Goal: Task Accomplishment & Management: Use online tool/utility

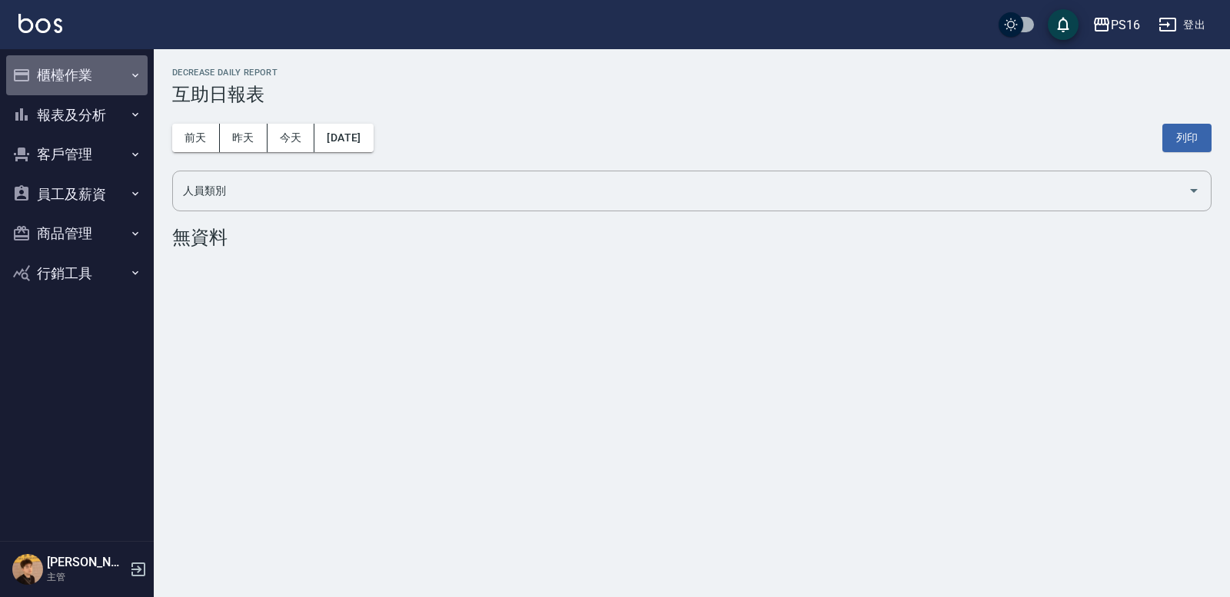
click at [83, 68] on button "櫃檯作業" at bounding box center [76, 75] width 141 height 40
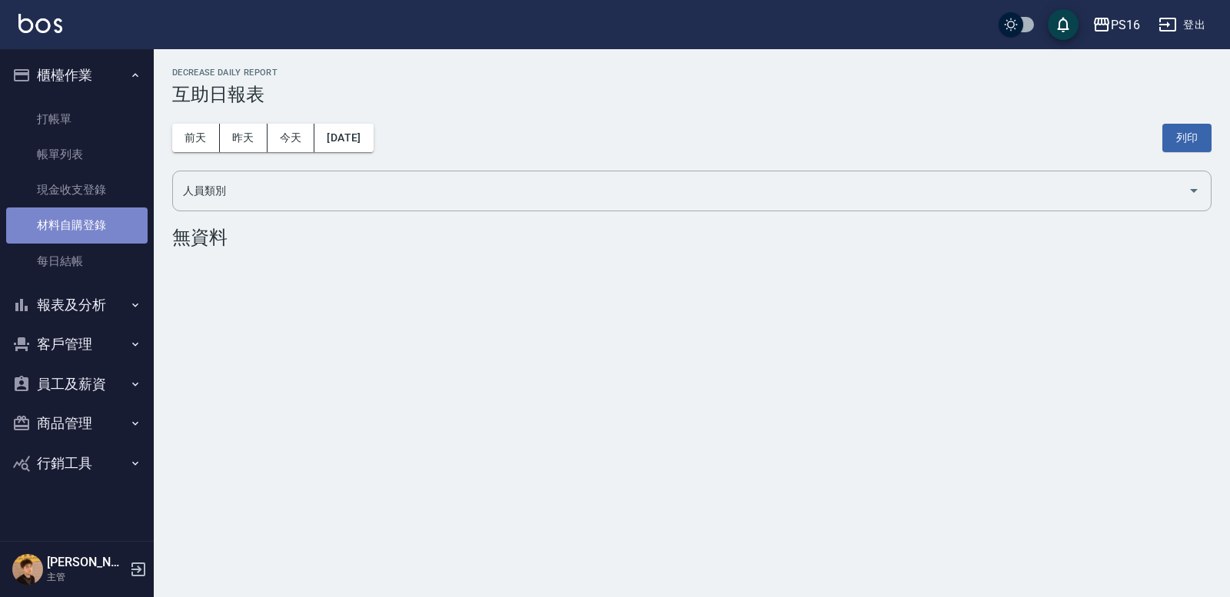
click at [67, 227] on link "材料自購登錄" at bounding box center [76, 224] width 141 height 35
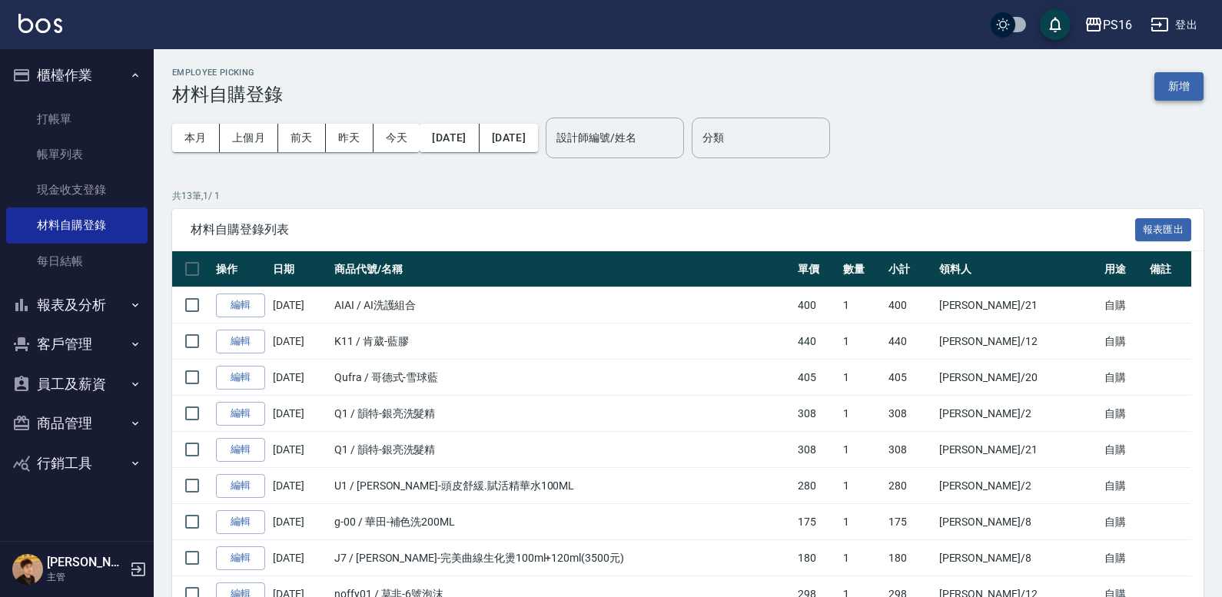
click at [1170, 94] on button "新增" at bounding box center [1178, 86] width 49 height 28
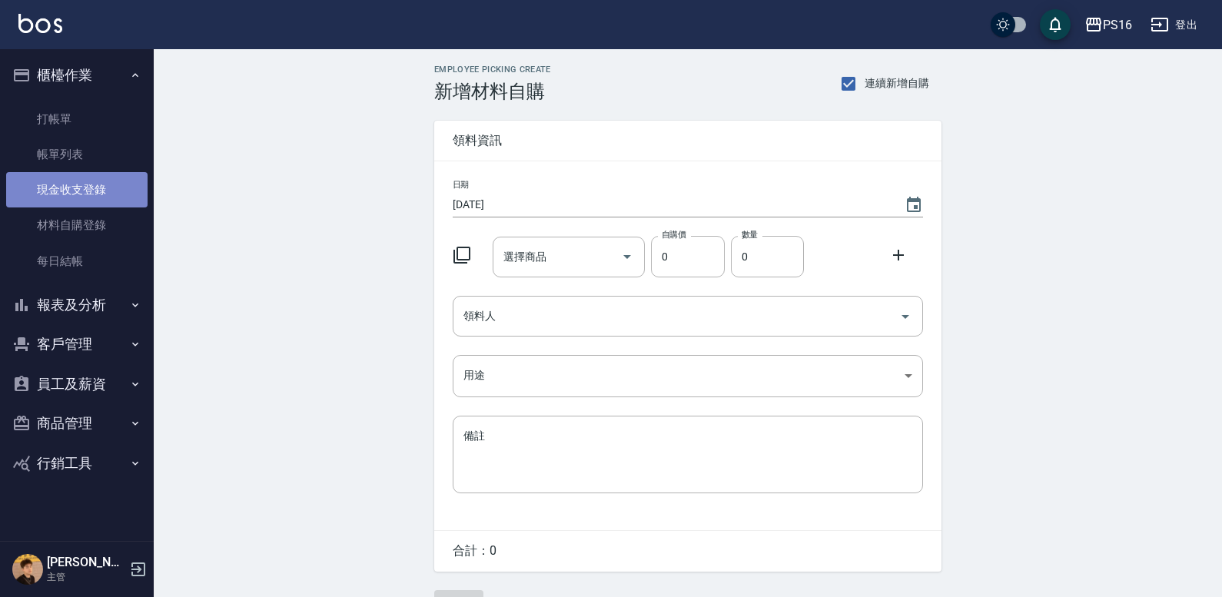
click at [53, 204] on link "現金收支登錄" at bounding box center [76, 189] width 141 height 35
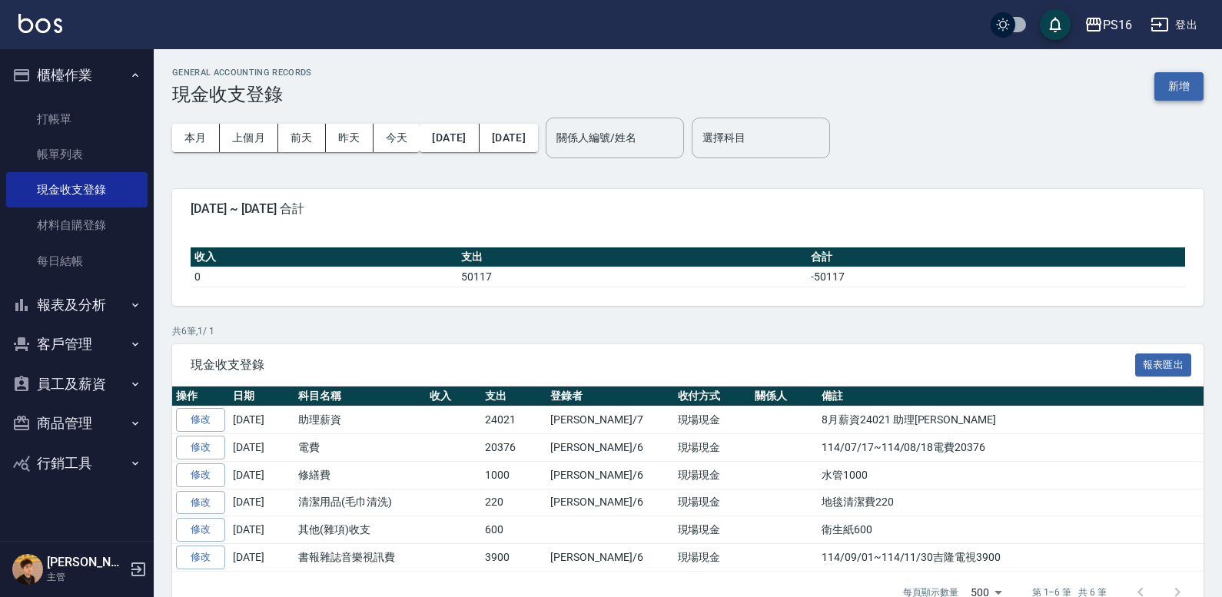
click at [1160, 85] on button "新增" at bounding box center [1178, 86] width 49 height 28
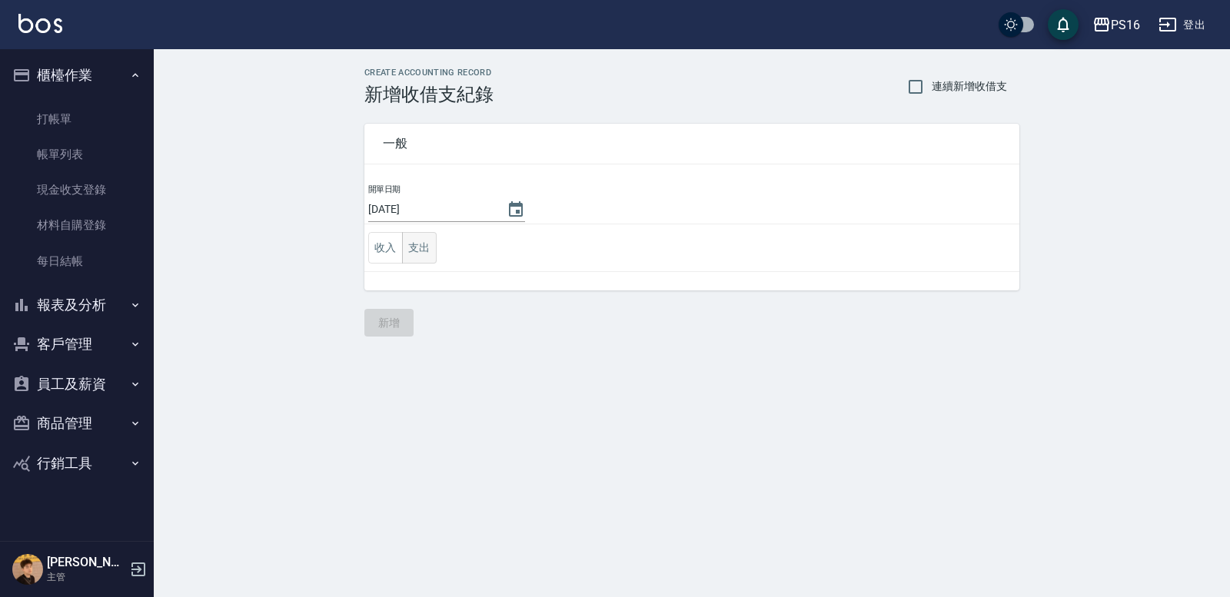
click at [430, 244] on button "支出" at bounding box center [419, 248] width 35 height 32
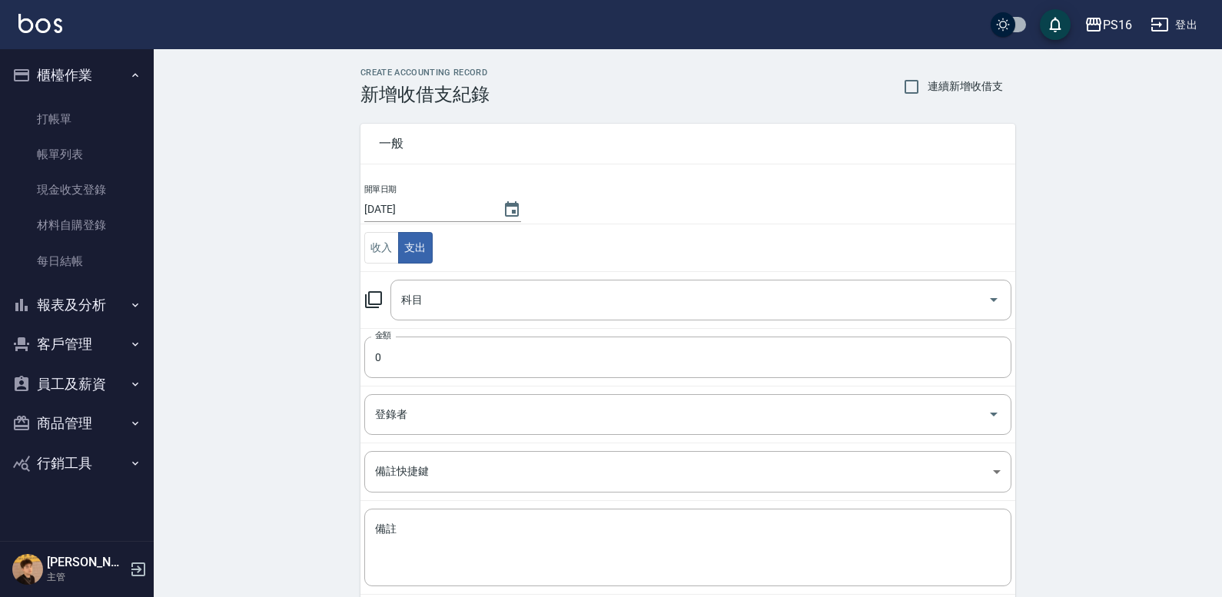
click at [377, 297] on icon at bounding box center [373, 299] width 18 height 18
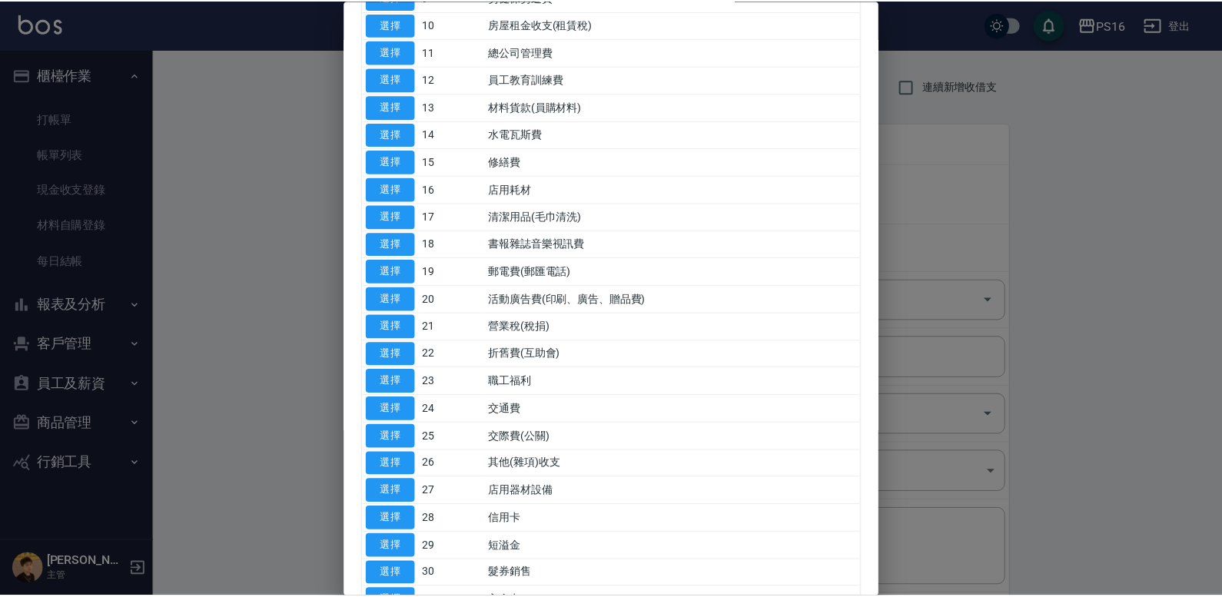
scroll to position [278, 0]
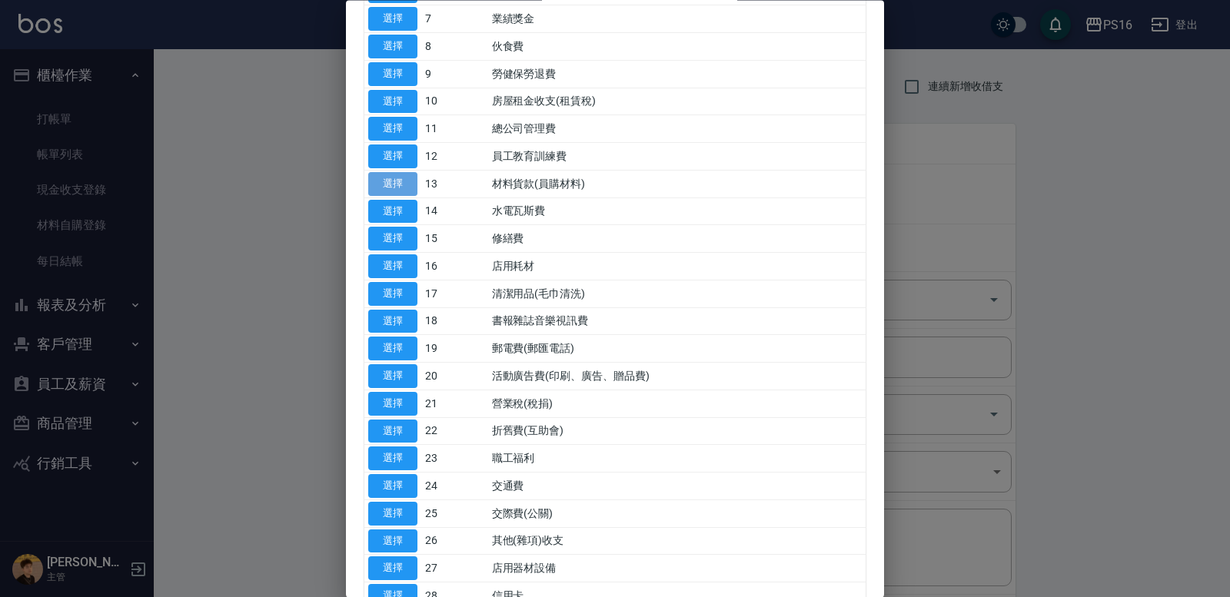
click at [385, 188] on button "選擇" at bounding box center [392, 184] width 49 height 24
type input "13 材料貨款(員購材料)"
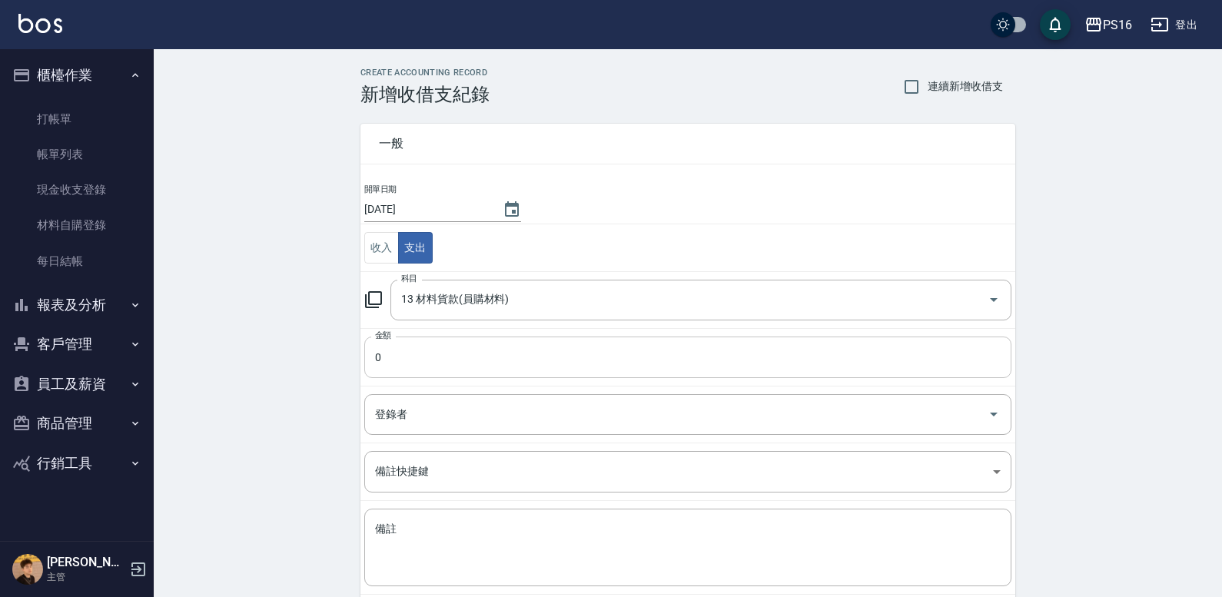
click at [407, 357] on input "0" at bounding box center [687, 357] width 647 height 41
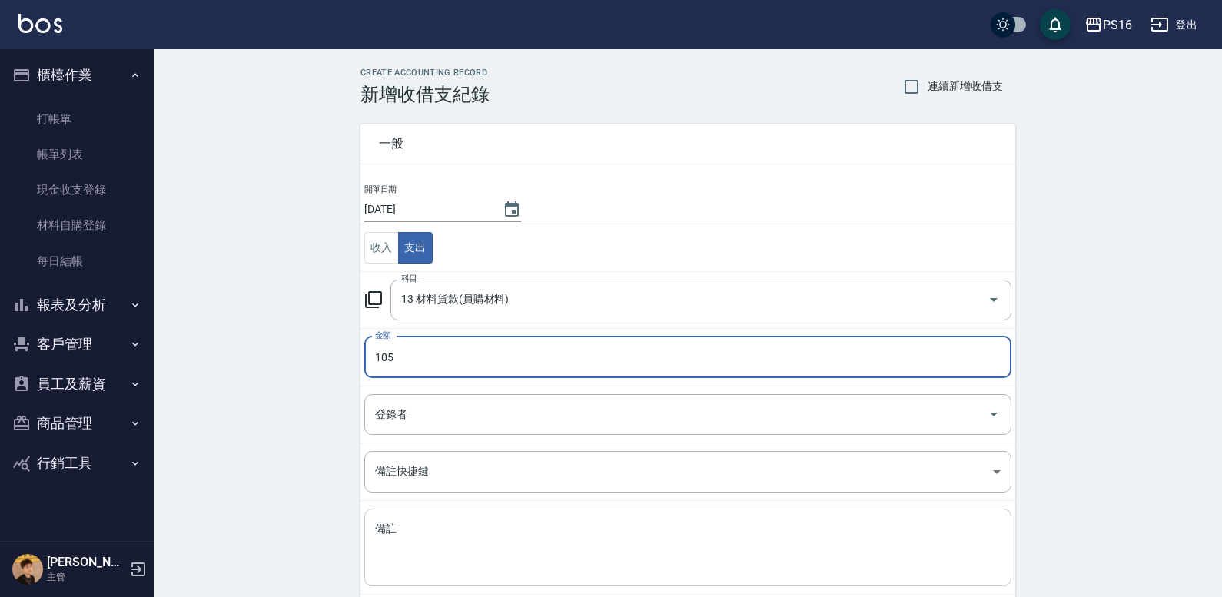
type input "105"
click at [410, 543] on textarea "備註" at bounding box center [688, 548] width 626 height 52
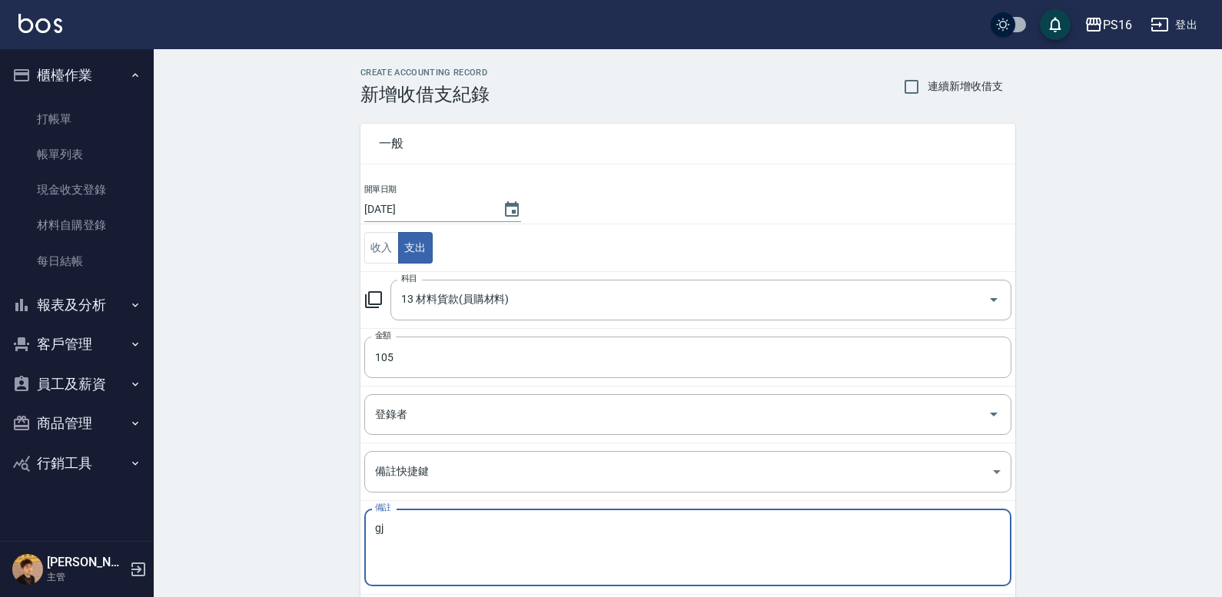
type textarea "g"
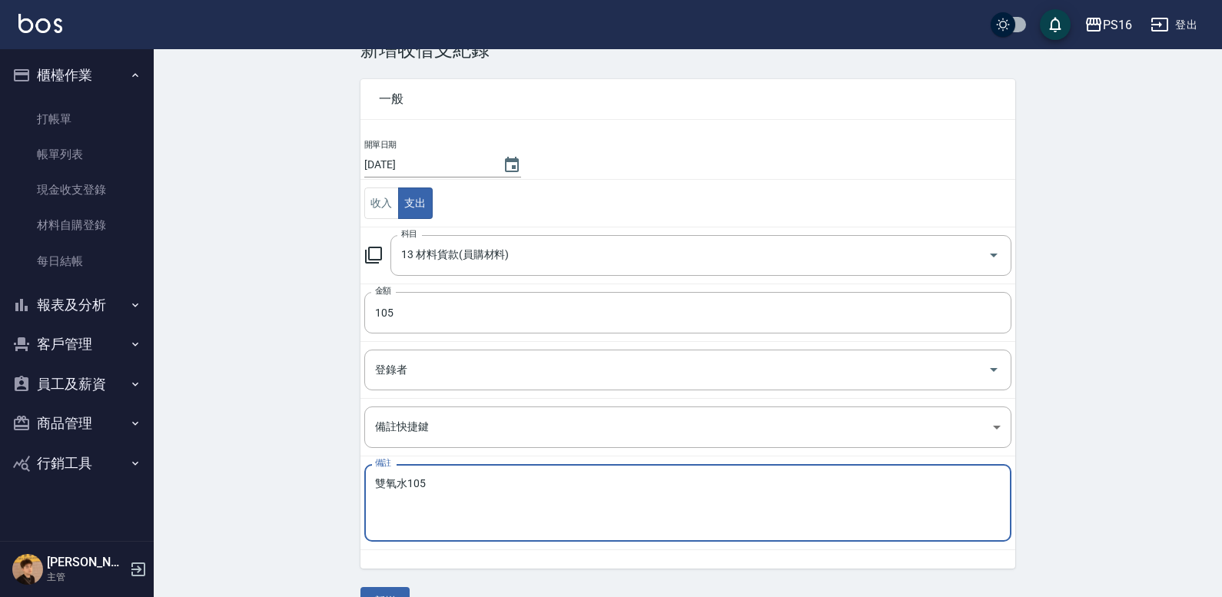
scroll to position [81, 0]
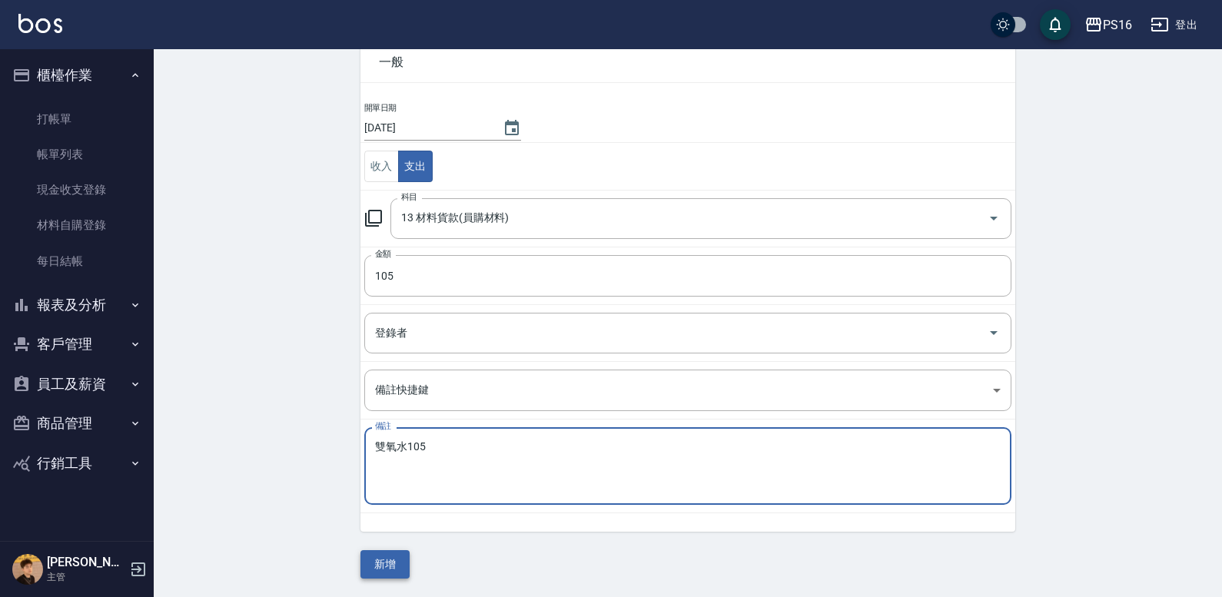
type textarea "雙氧水105"
click at [388, 565] on button "新增" at bounding box center [384, 564] width 49 height 28
